Goal: Navigation & Orientation: Find specific page/section

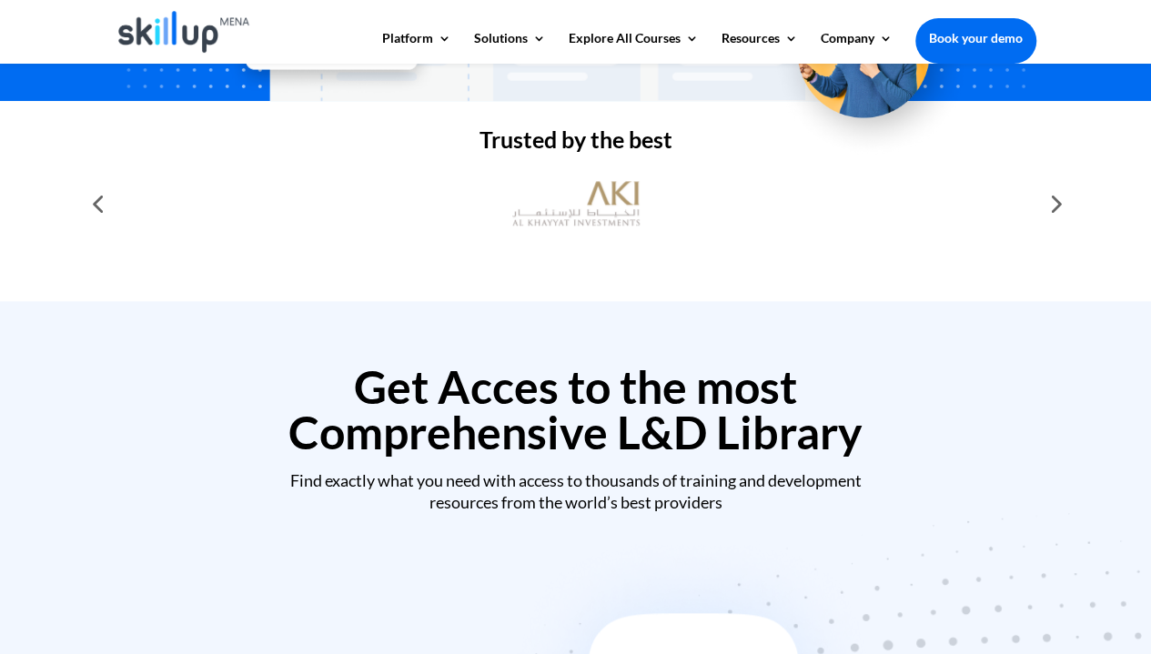
scroll to position [486, 0]
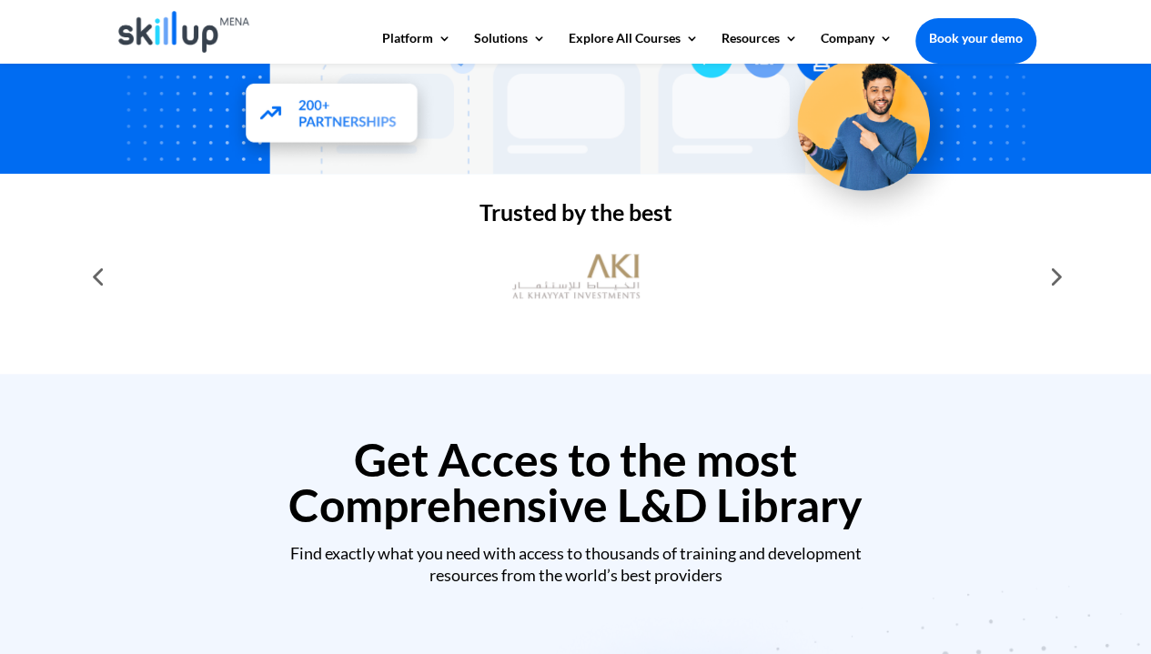
click at [1052, 279] on div at bounding box center [1054, 276] width 36 height 36
click at [1057, 279] on div at bounding box center [1054, 276] width 36 height 36
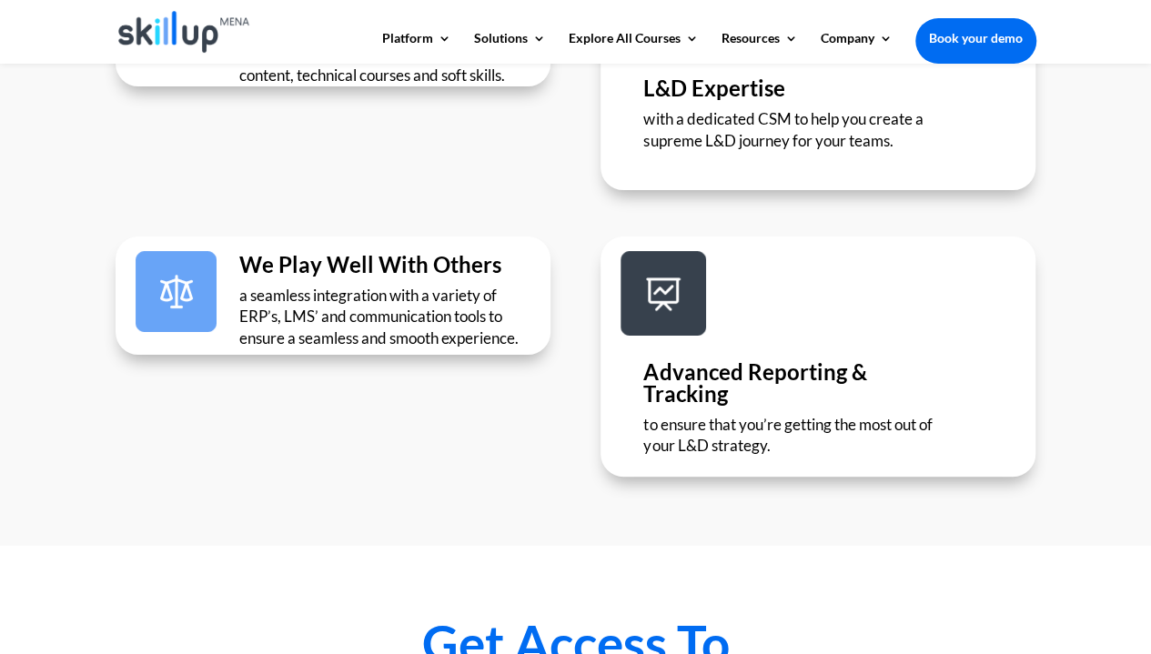
scroll to position [3378, 0]
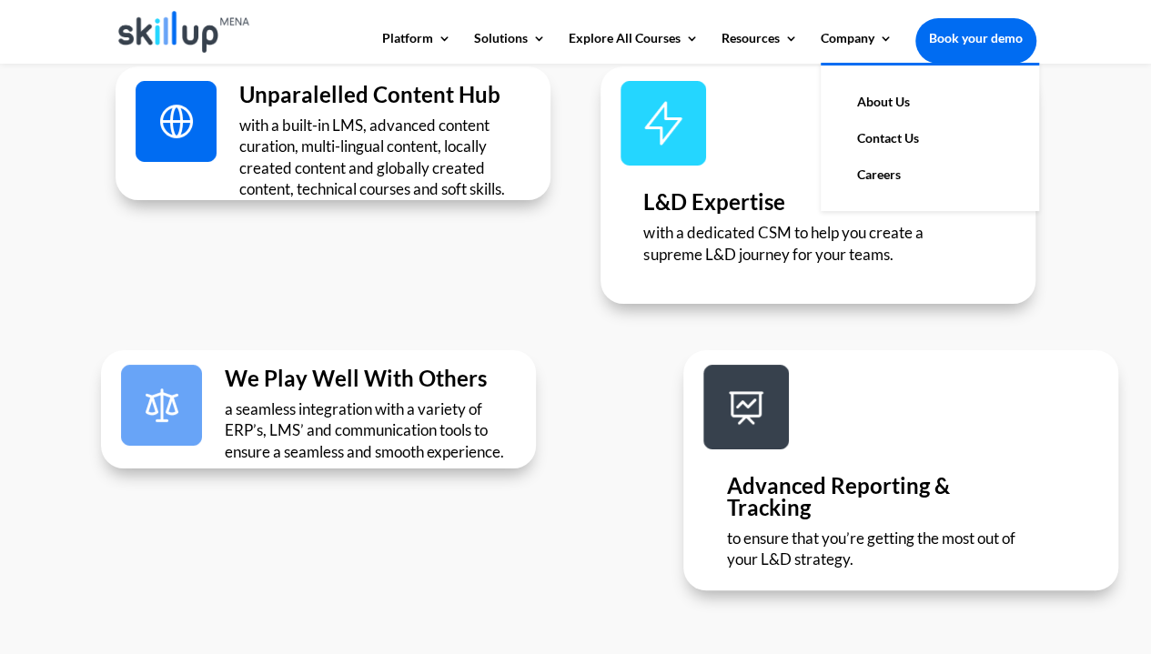
click at [866, 104] on link "About Us" at bounding box center [930, 102] width 182 height 36
